Goal: Task Accomplishment & Management: Manage account settings

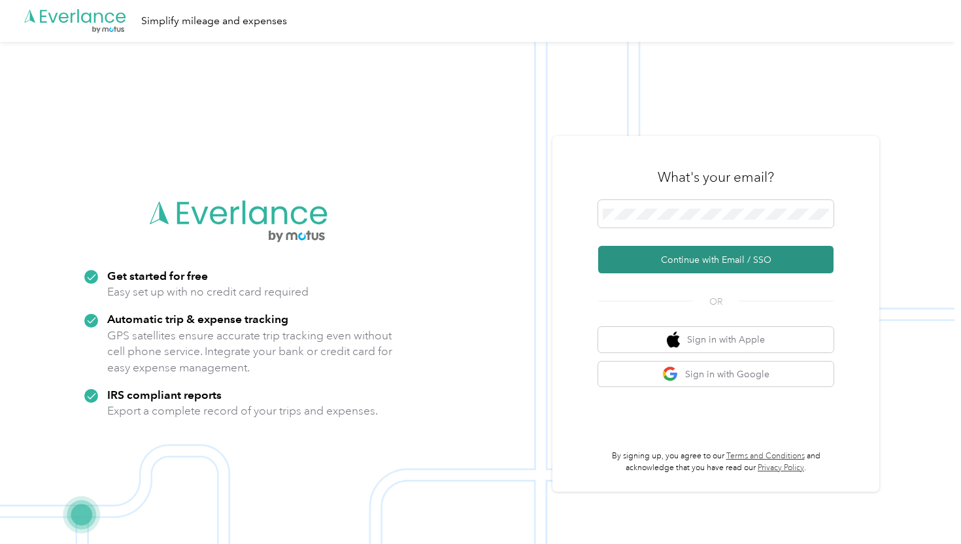
click at [715, 254] on button "Continue with Email / SSO" at bounding box center [715, 259] width 235 height 27
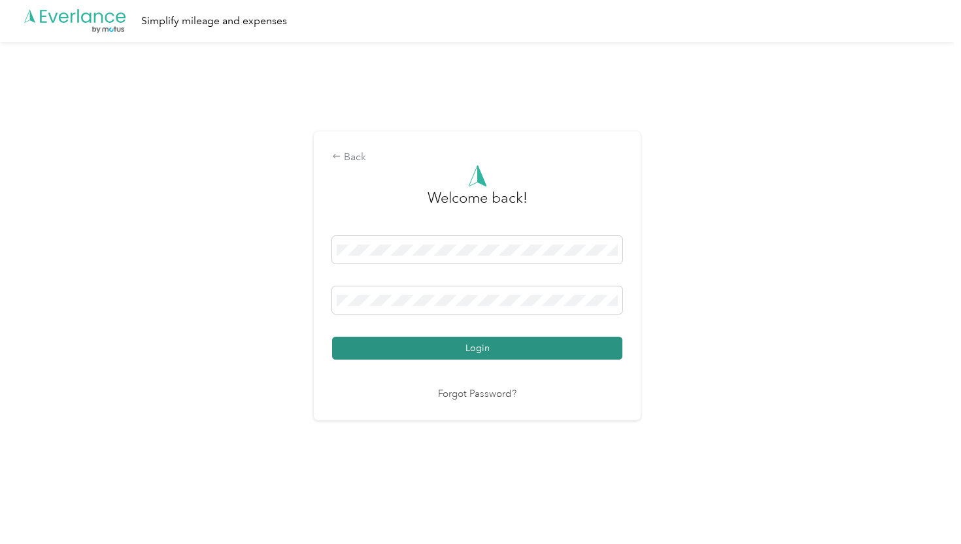
click at [417, 343] on button "Login" at bounding box center [477, 348] width 290 height 23
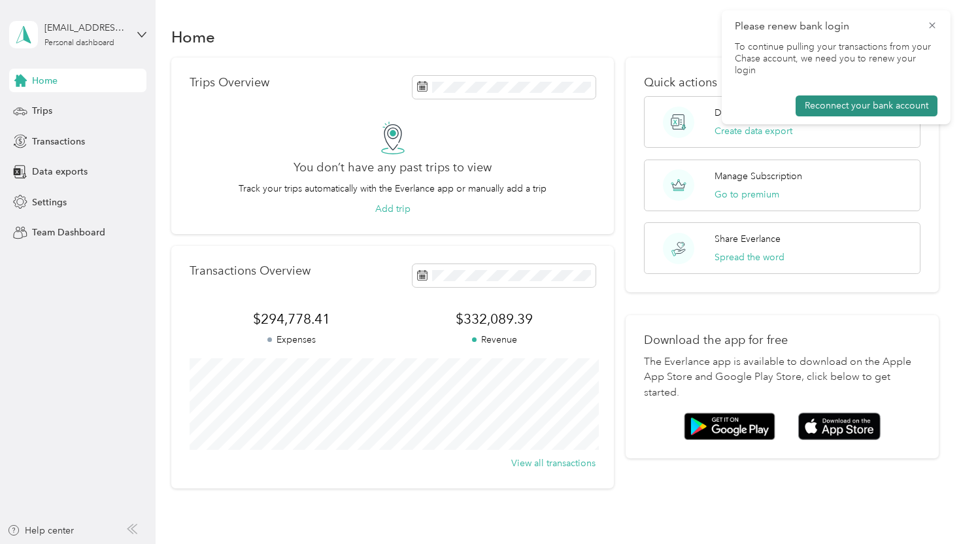
click at [886, 95] on button "Reconnect your bank account" at bounding box center [867, 105] width 142 height 21
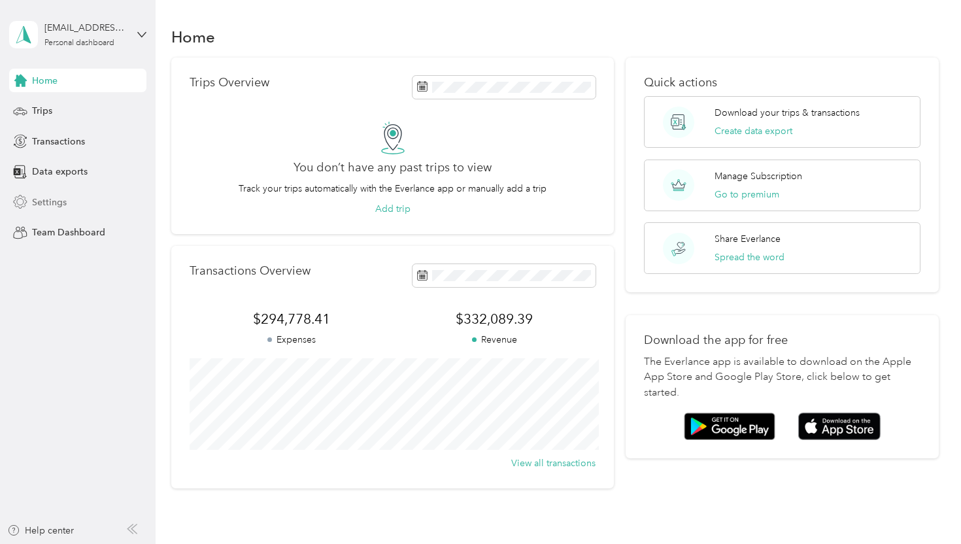
click at [39, 211] on div "Settings" at bounding box center [77, 202] width 137 height 24
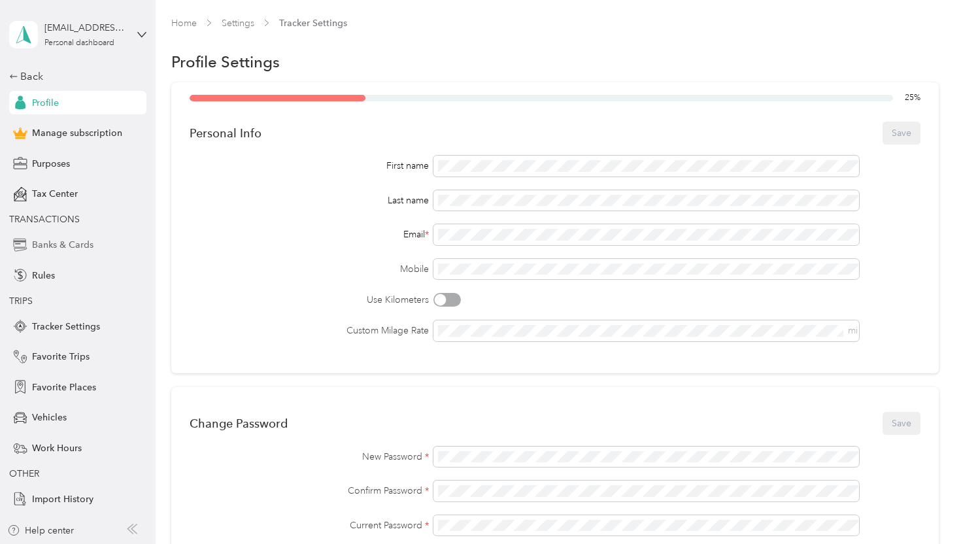
click at [63, 249] on span "Banks & Cards" at bounding box center [62, 245] width 61 height 14
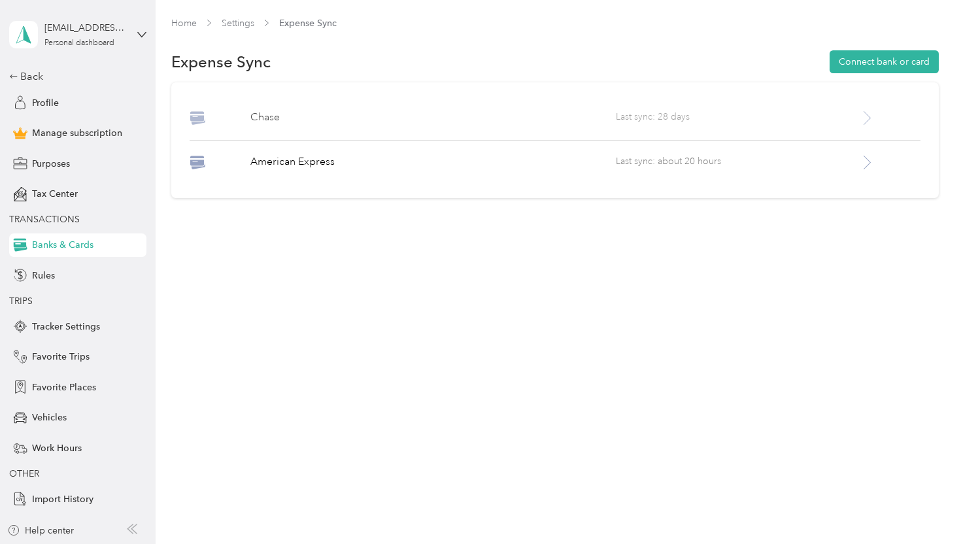
click at [859, 120] on span "Last sync: 28 days" at bounding box center [737, 118] width 243 height 16
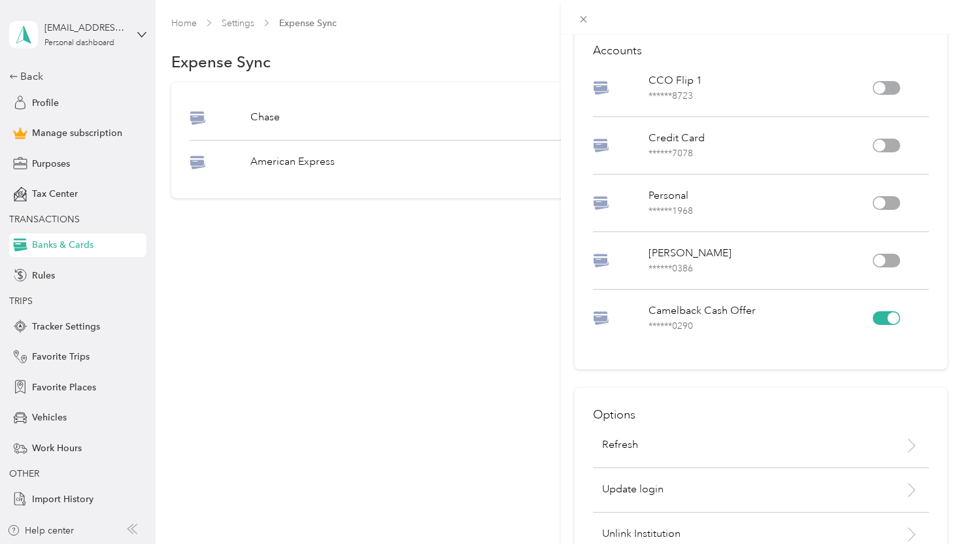
scroll to position [91, 0]
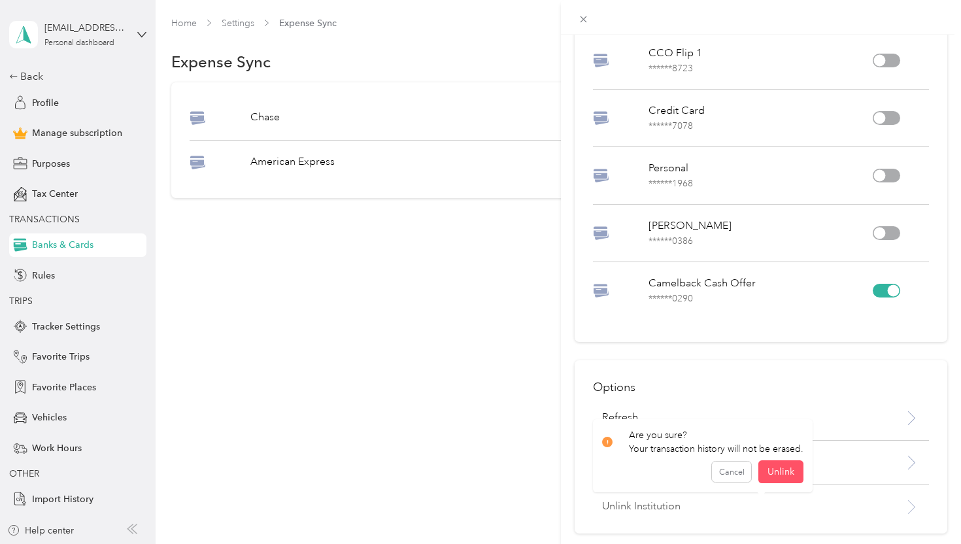
click at [656, 511] on p "Unlink Institution" at bounding box center [737, 507] width 271 height 16
click at [767, 481] on button "Unlink" at bounding box center [780, 472] width 45 height 23
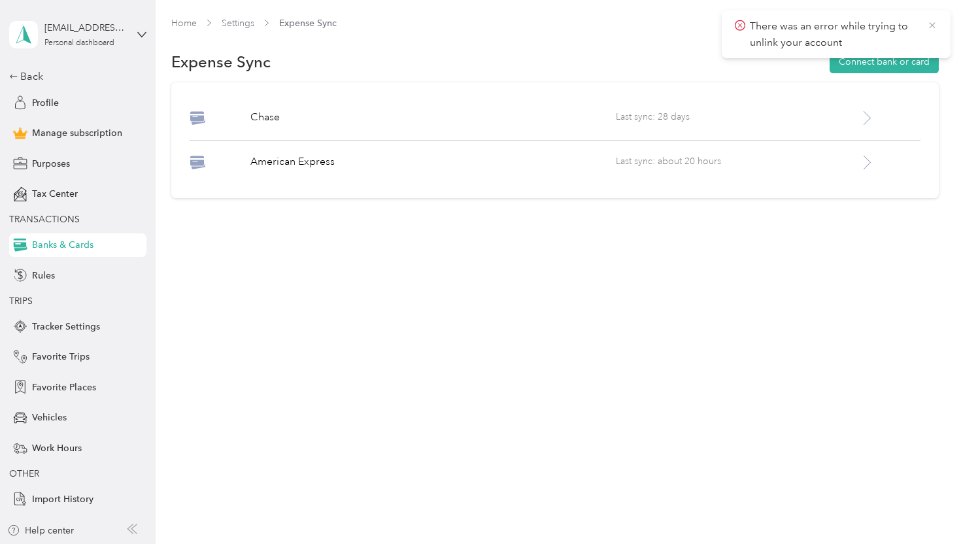
click at [933, 22] on icon at bounding box center [932, 26] width 10 height 12
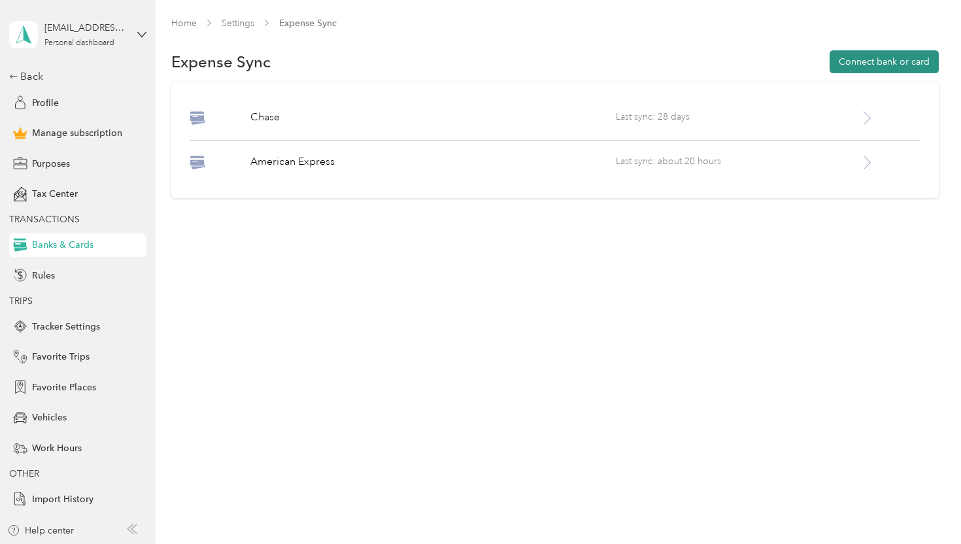
click at [895, 52] on button "Connect bank or card" at bounding box center [884, 61] width 109 height 23
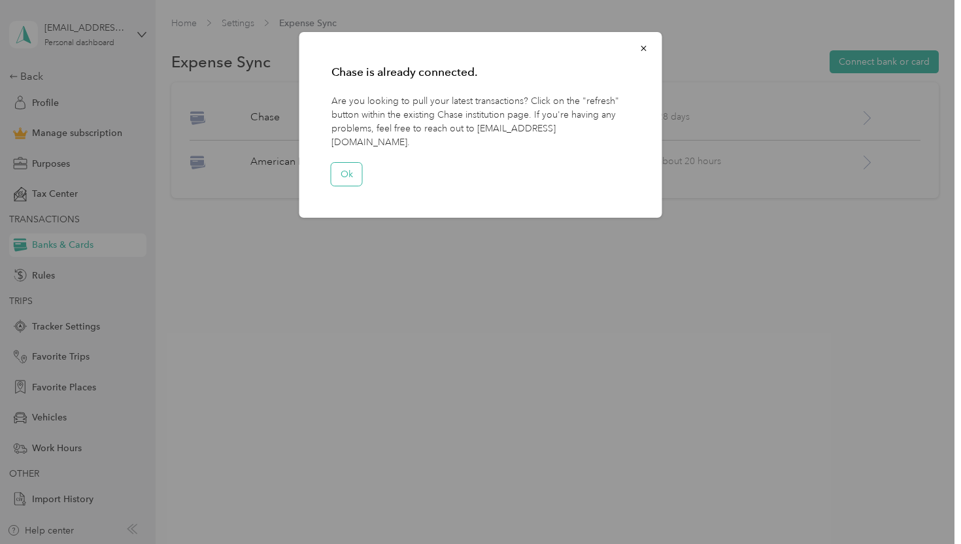
click at [339, 164] on button "Ok" at bounding box center [347, 174] width 31 height 23
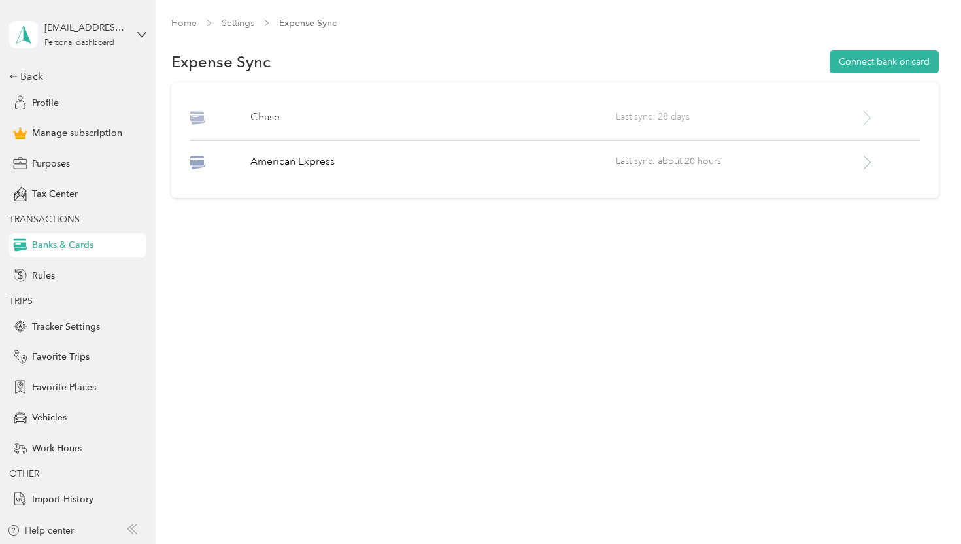
click at [872, 119] on icon at bounding box center [867, 118] width 16 height 16
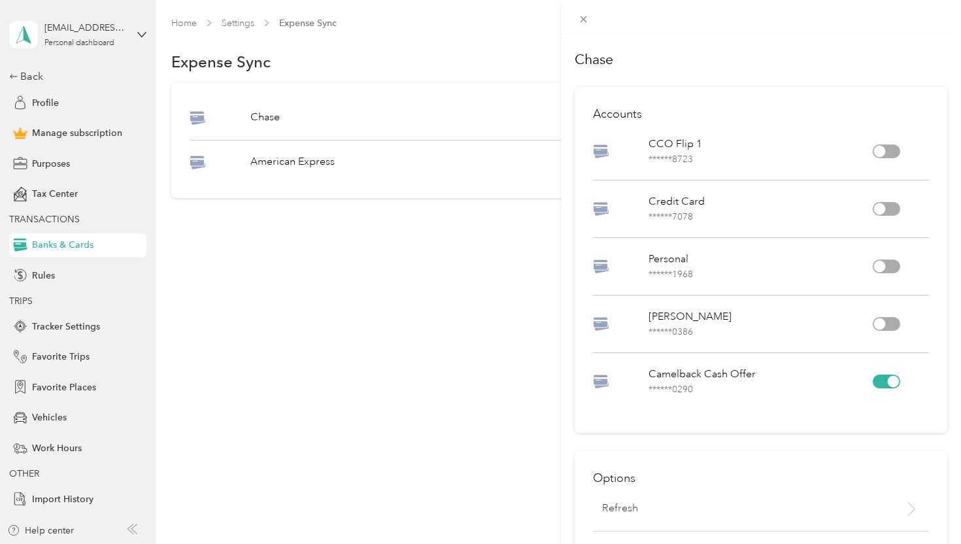
click at [634, 501] on div "Refresh" at bounding box center [761, 516] width 337 height 31
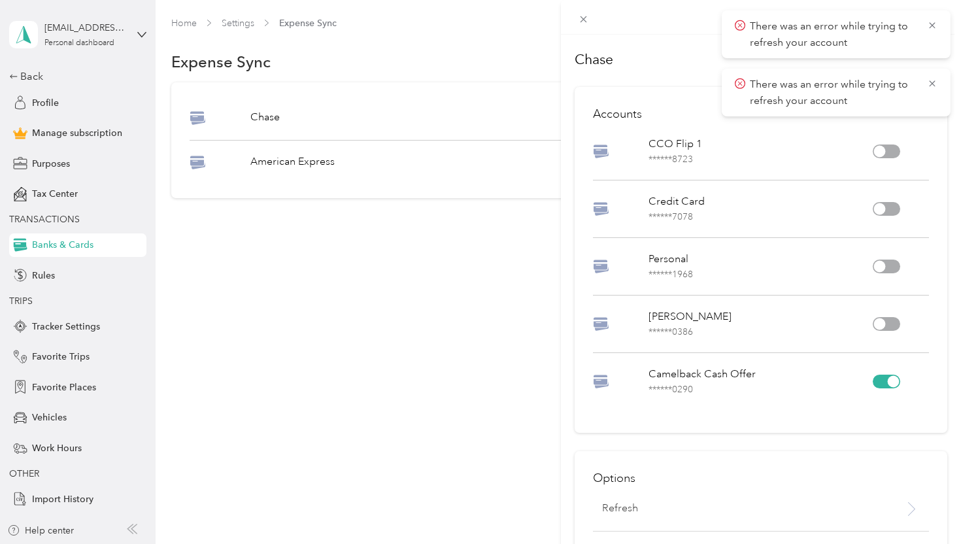
click at [634, 501] on div "Refresh" at bounding box center [761, 516] width 337 height 31
click at [373, 306] on div "Chase Accounts CCO Flip 1 ****** 8723 Credit Card ****** 7078 Personal ****** 1…" at bounding box center [480, 272] width 961 height 544
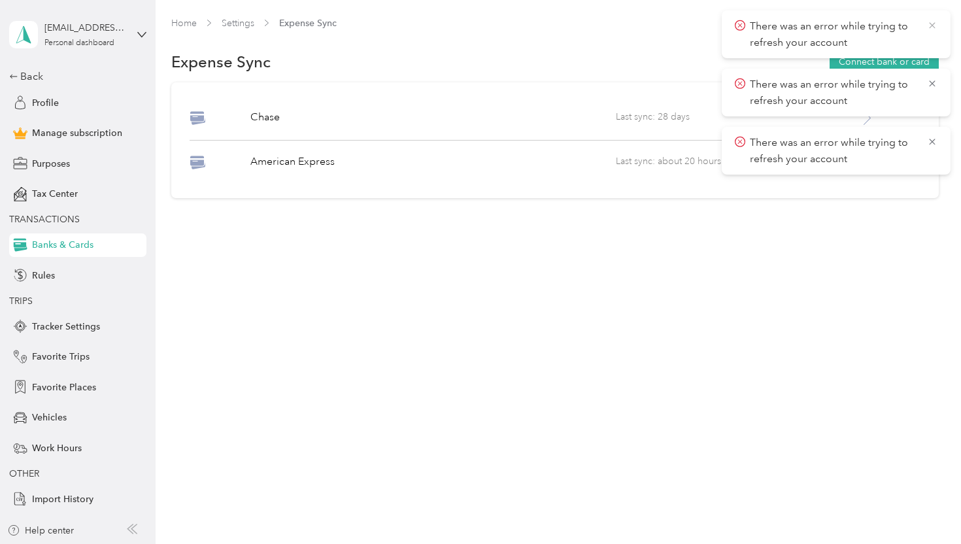
click at [929, 30] on icon at bounding box center [932, 26] width 10 height 12
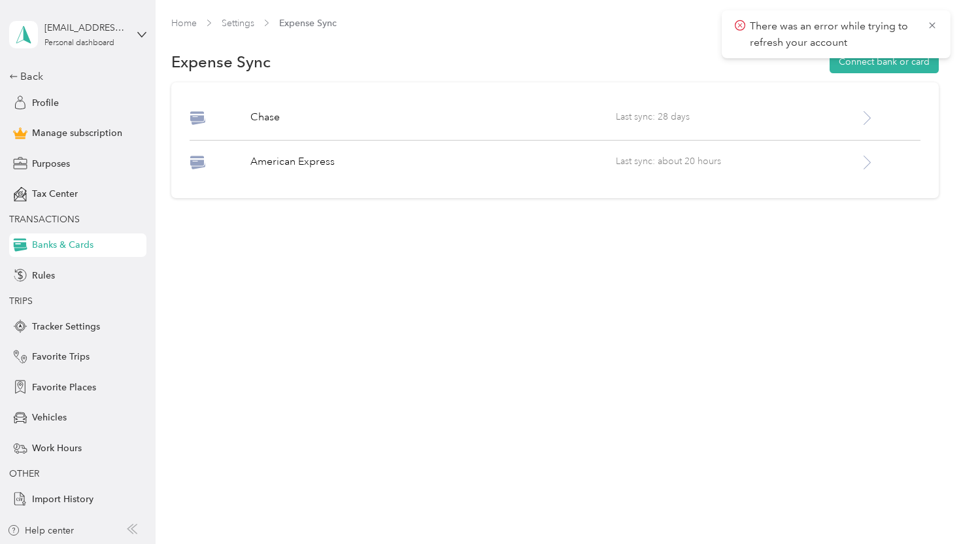
click at [929, 30] on icon at bounding box center [932, 26] width 10 height 12
click at [856, 101] on div "[PERSON_NAME] Last sync: 28 days American Express Last sync: about 20 hours" at bounding box center [554, 140] width 767 height 116
click at [873, 110] on icon at bounding box center [867, 118] width 16 height 16
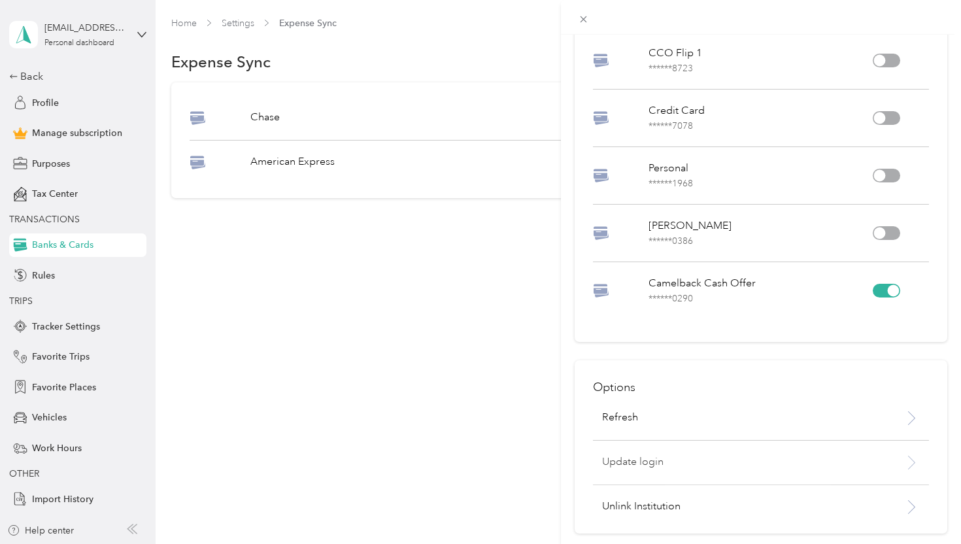
click at [657, 467] on p "Update login" at bounding box center [737, 463] width 271 height 16
click at [651, 467] on p "Update login" at bounding box center [737, 463] width 271 height 16
click at [649, 468] on p "Update login" at bounding box center [737, 463] width 271 height 16
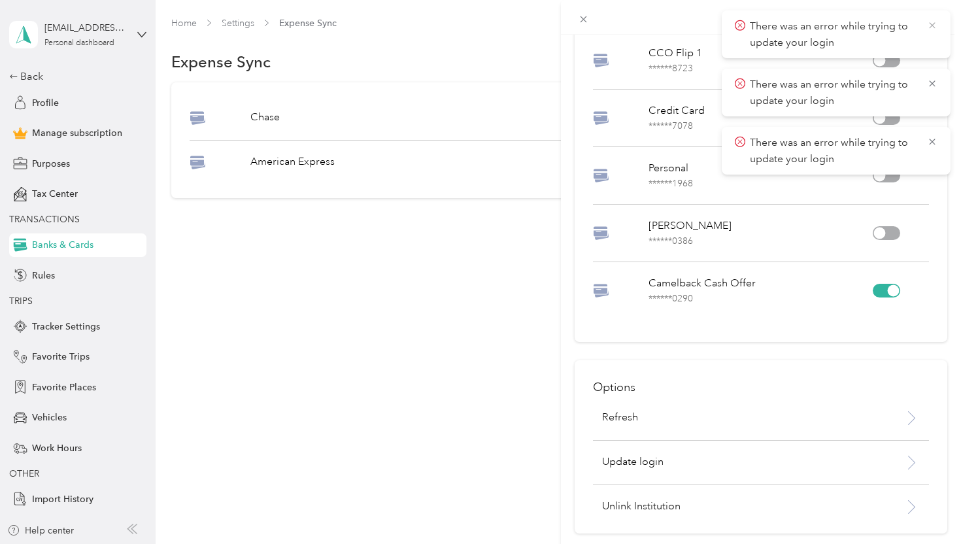
click at [931, 24] on icon at bounding box center [932, 25] width 6 height 6
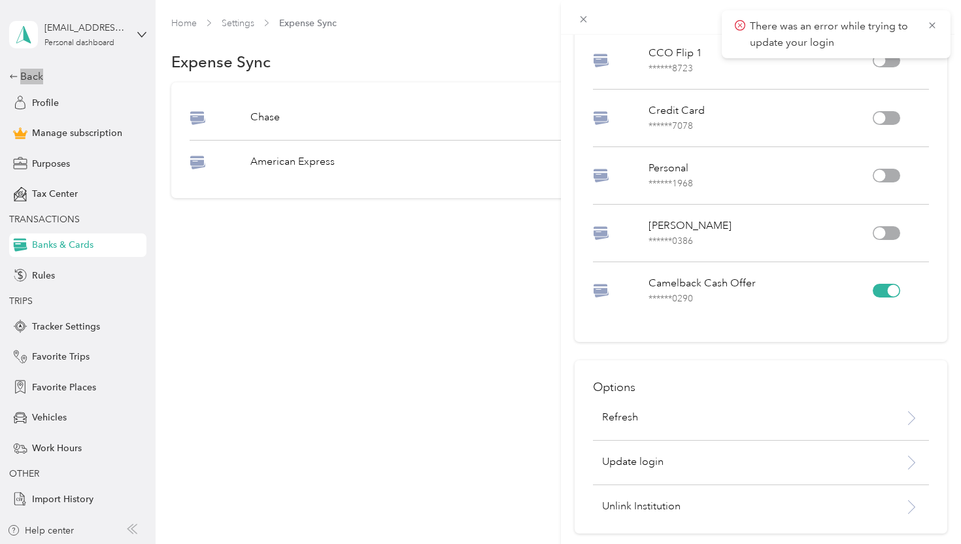
click at [931, 24] on icon at bounding box center [932, 25] width 6 height 6
click at [63, 28] on div "Chase Accounts CCO Flip 1 ****** 8723 Credit Card ****** 7078 Personal ****** 1…" at bounding box center [480, 272] width 961 height 544
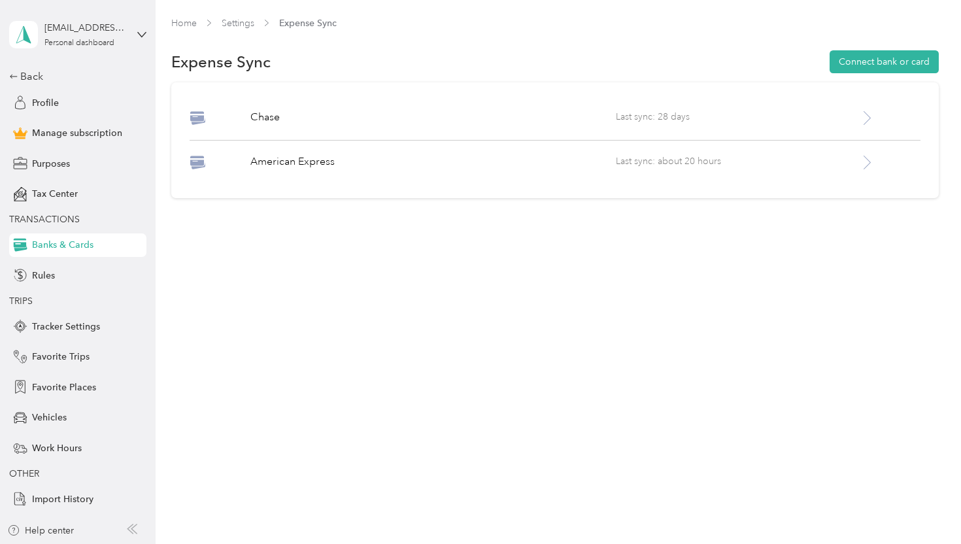
click at [63, 28] on div "[EMAIL_ADDRESS][DOMAIN_NAME]" at bounding box center [85, 28] width 82 height 14
click at [207, 250] on div "Home Settings Expense Sync Expense Sync Connect bank or card Chase Last sync: 2…" at bounding box center [555, 140] width 799 height 281
click at [27, 30] on icon at bounding box center [24, 35] width 20 height 18
click at [768, 425] on div "Home Settings Expense Sync Expense Sync Connect bank or card Chase Last sync: 2…" at bounding box center [555, 272] width 799 height 544
click at [867, 117] on icon at bounding box center [867, 118] width 16 height 16
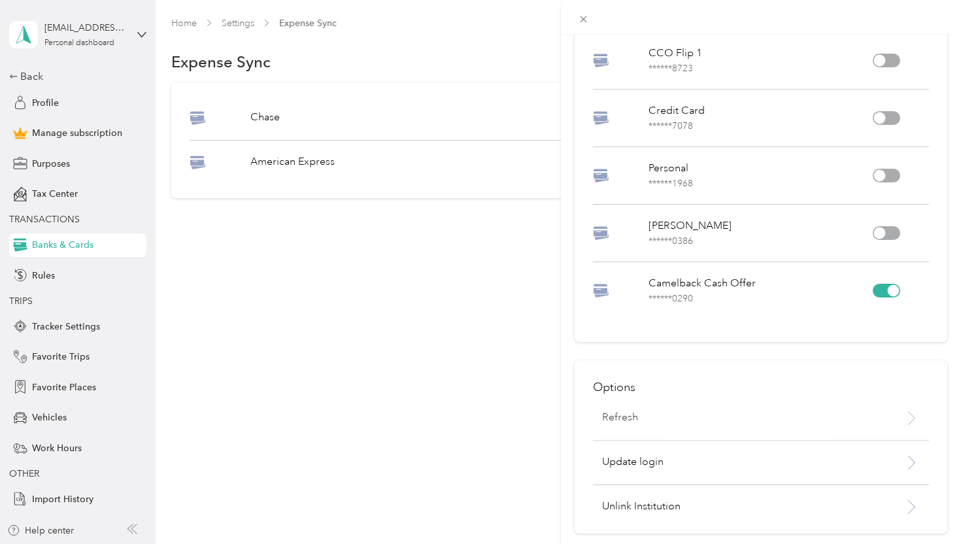
click at [632, 422] on p "Refresh" at bounding box center [620, 418] width 36 height 16
click at [632, 450] on div "Options Refresh Update login Unlink Institution" at bounding box center [761, 446] width 373 height 173
click at [636, 458] on p "Update login" at bounding box center [737, 463] width 271 height 16
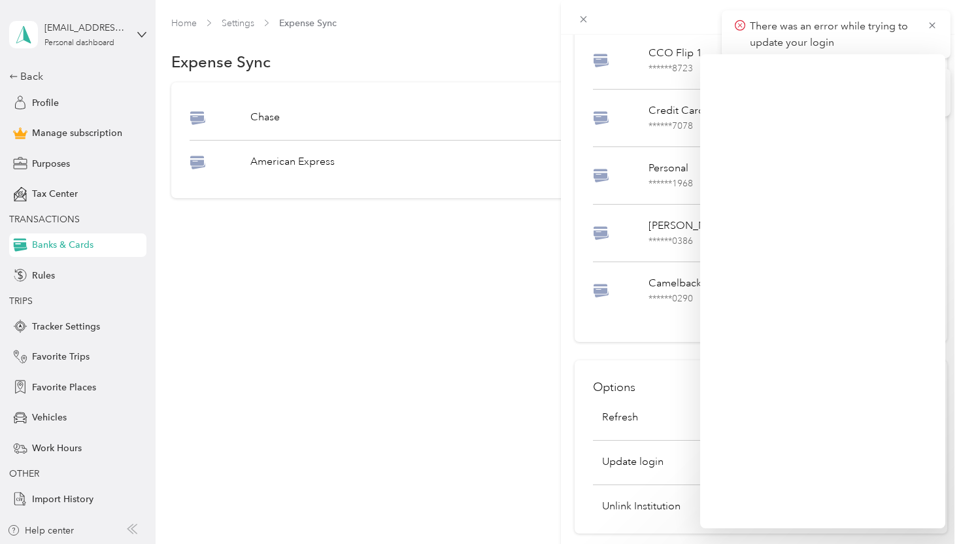
click at [406, 354] on div "Chase Accounts CCO Flip 1 ****** 8723 Credit Card ****** 7078 Personal ****** 1…" at bounding box center [480, 272] width 961 height 544
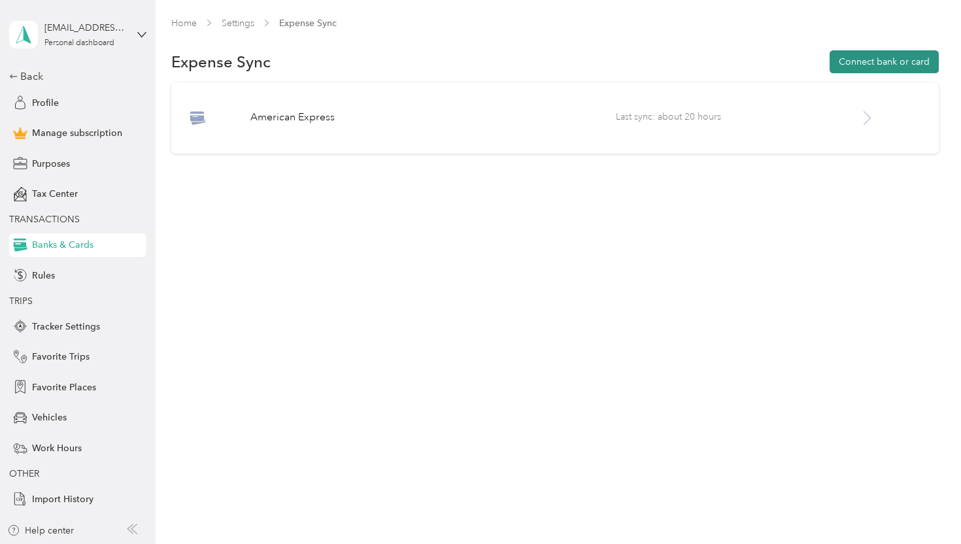
click at [877, 67] on button "Connect bank or card" at bounding box center [884, 61] width 109 height 23
click at [38, 27] on div "[EMAIL_ADDRESS][DOMAIN_NAME] Personal dashboard" at bounding box center [68, 34] width 118 height 27
click at [76, 108] on div "Log out" at bounding box center [146, 107] width 257 height 23
